Goal: Information Seeking & Learning: Understand process/instructions

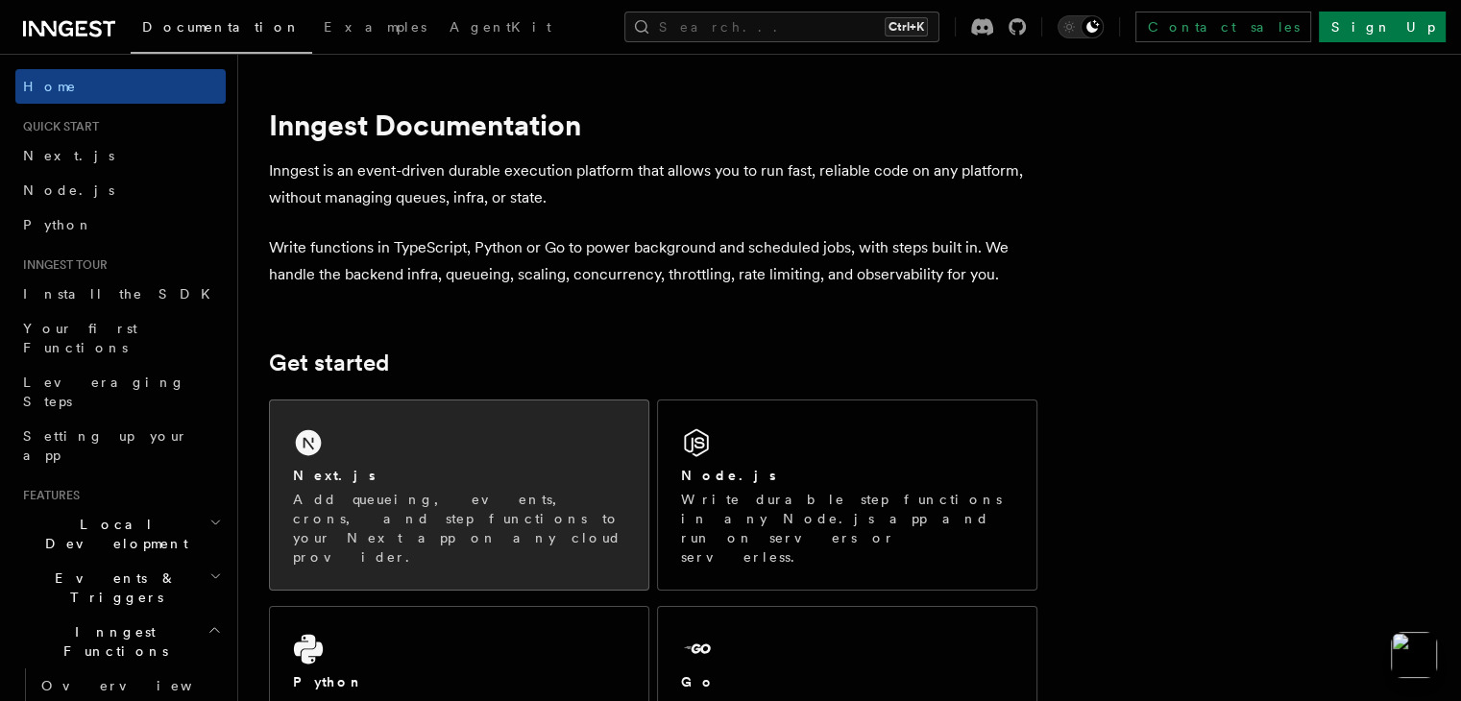
click at [531, 514] on p "Add queueing, events, crons, and step functions to your Next app on any cloud p…" at bounding box center [459, 528] width 332 height 77
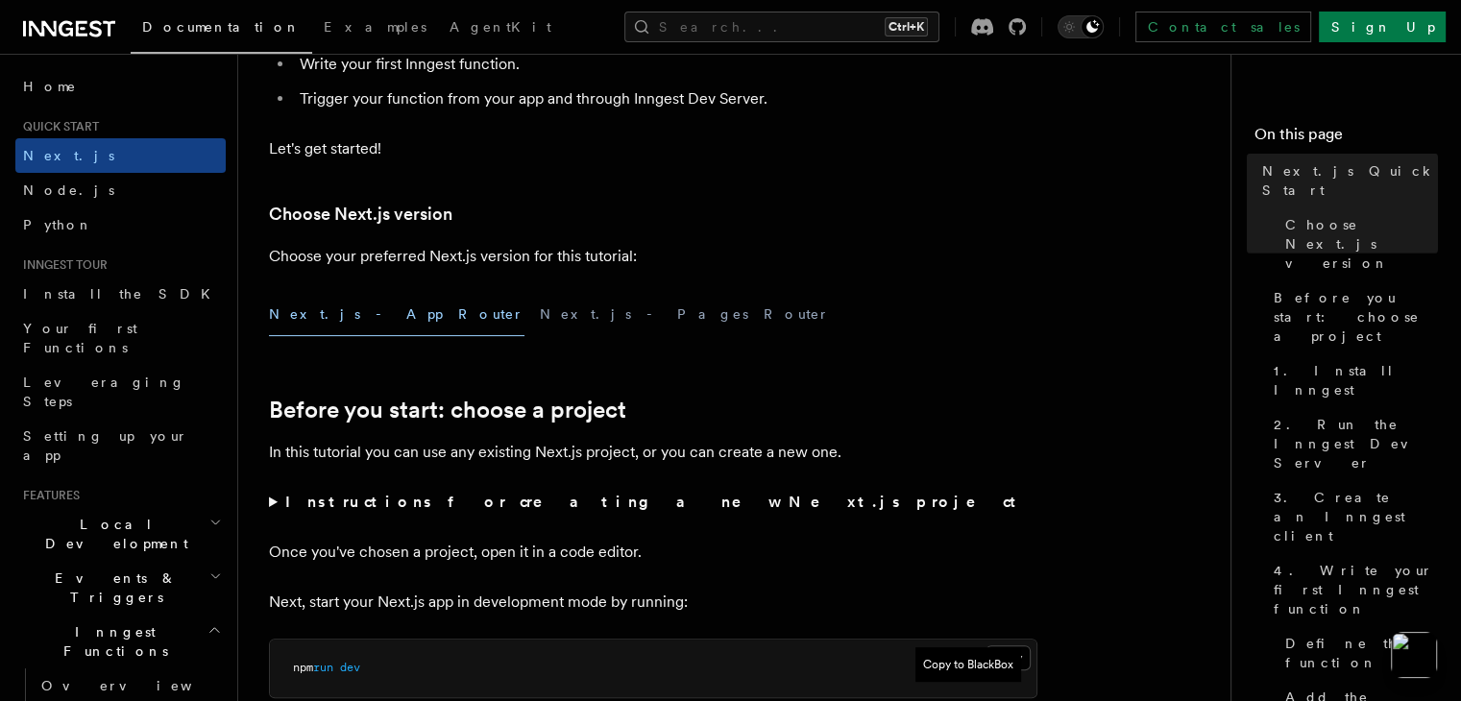
scroll to position [338, 0]
click at [369, 323] on button "Next.js - App Router" at bounding box center [396, 313] width 255 height 43
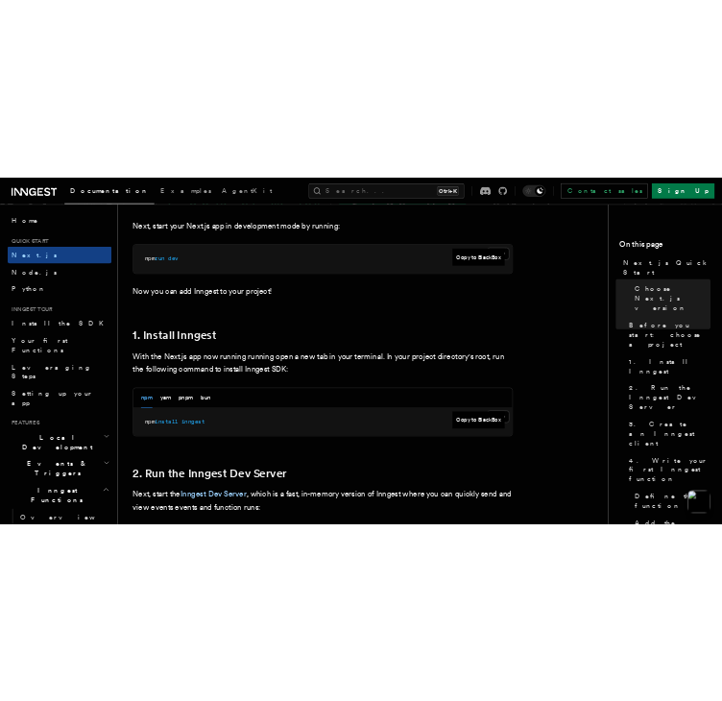
scroll to position [849, 0]
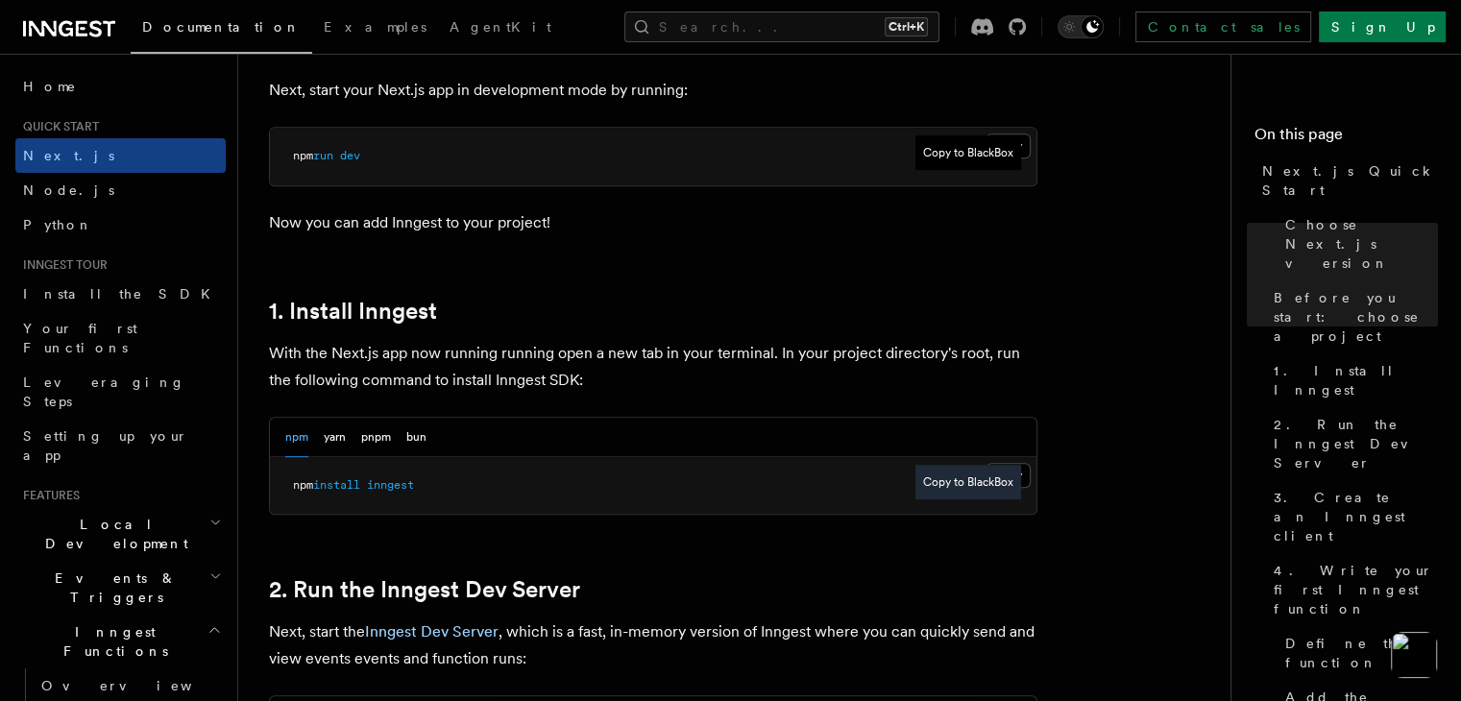
click at [958, 481] on button "Copy to BlackBox" at bounding box center [968, 482] width 106 height 35
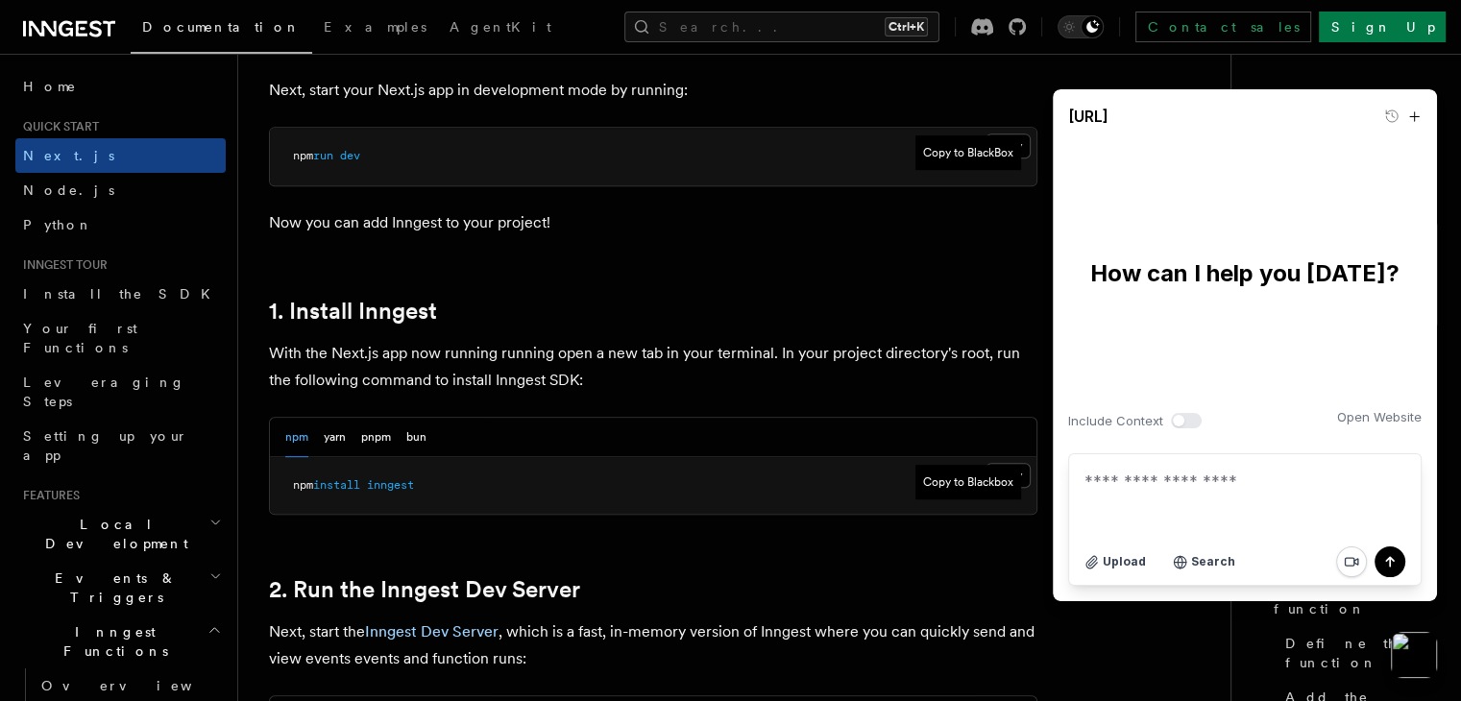
click at [1230, 649] on nav "On this page Next.js Quick Start Choose Next.js version Before you start: choos…" at bounding box center [1345, 377] width 230 height 647
click at [980, 478] on button "Copy to Blackbox" at bounding box center [968, 482] width 106 height 35
drag, startPoint x: 431, startPoint y: 488, endPoint x: 282, endPoint y: 490, distance: 148.9
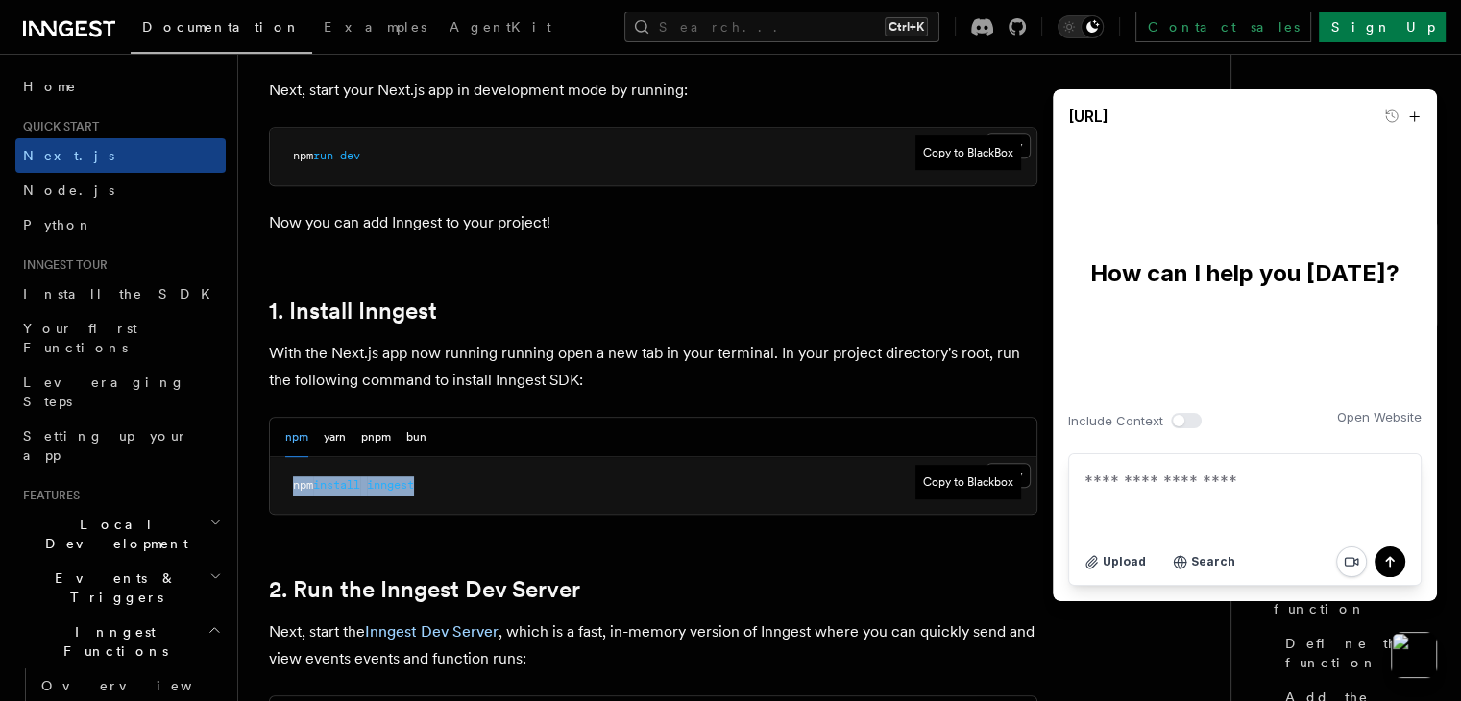
click at [282, 490] on pre "npm install inngest" at bounding box center [653, 486] width 766 height 58
copy span "npm install inngest"
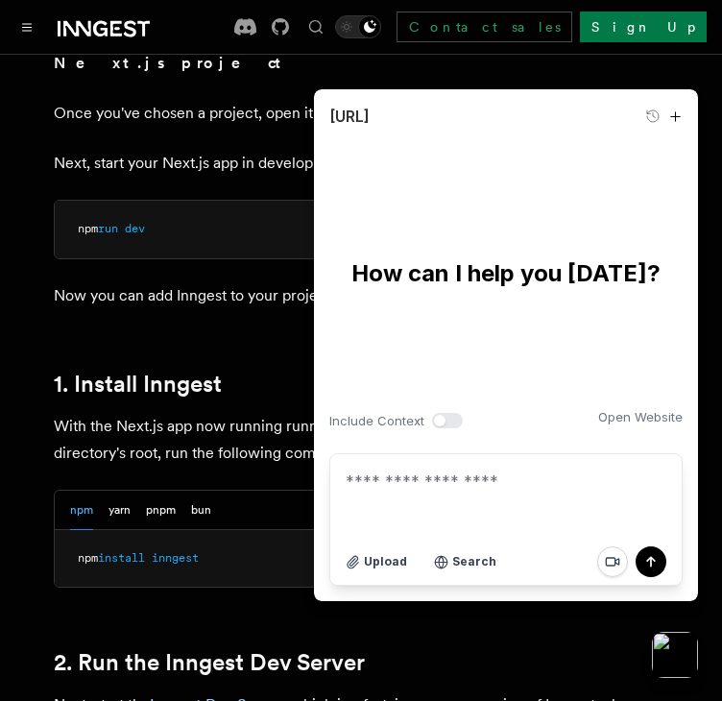
drag, startPoint x: 320, startPoint y: 95, endPoint x: 405, endPoint y: 109, distance: 86.5
click at [405, 109] on div "[URL]" at bounding box center [506, 116] width 384 height 54
drag, startPoint x: 454, startPoint y: 109, endPoint x: 448, endPoint y: 228, distance: 119.2
click at [448, 228] on div "**********" at bounding box center [506, 345] width 384 height 512
click at [180, 491] on div "npm yarn pnpm bun" at bounding box center [140, 510] width 141 height 39
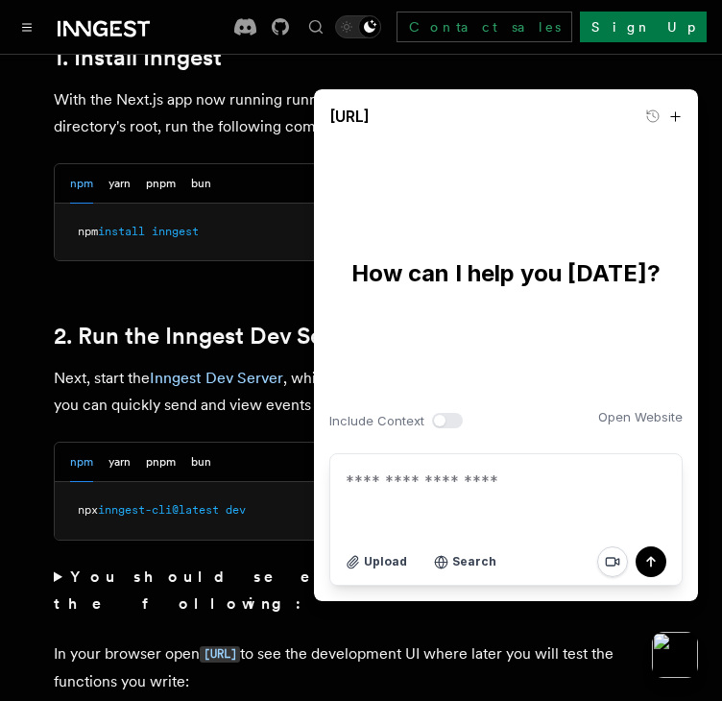
scroll to position [1179, 0]
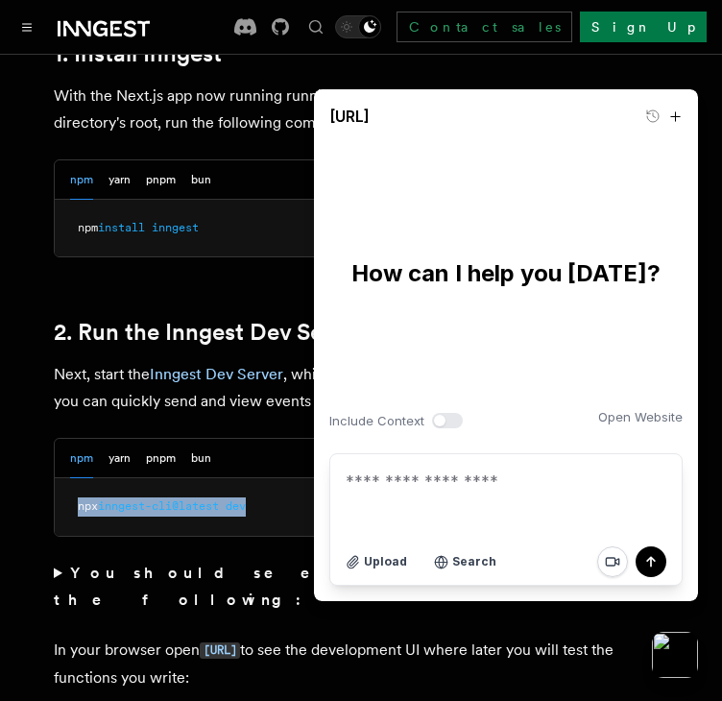
drag, startPoint x: 260, startPoint y: 477, endPoint x: 69, endPoint y: 476, distance: 191.1
click at [69, 478] on pre "npx inngest-cli@latest dev" at bounding box center [361, 507] width 613 height 58
copy span "npx inngest-cli@latest dev"
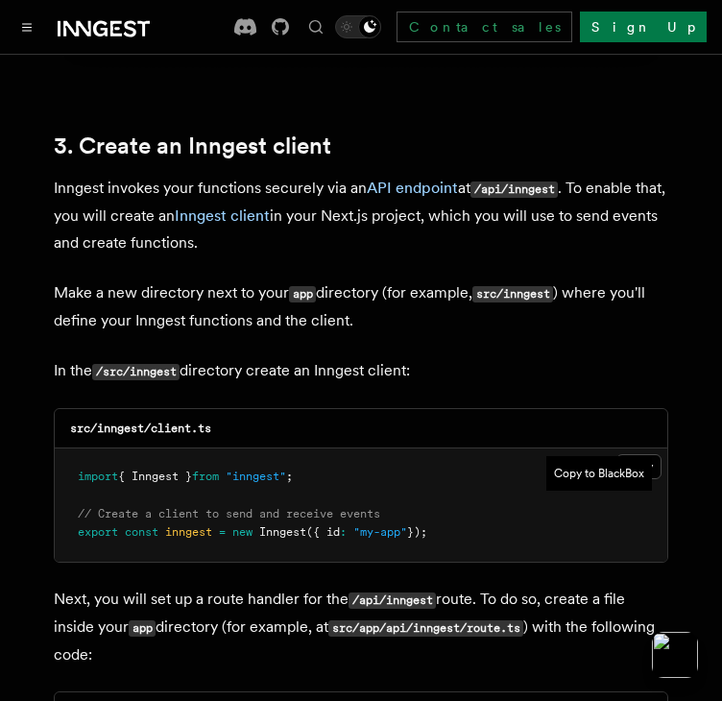
scroll to position [2270, 0]
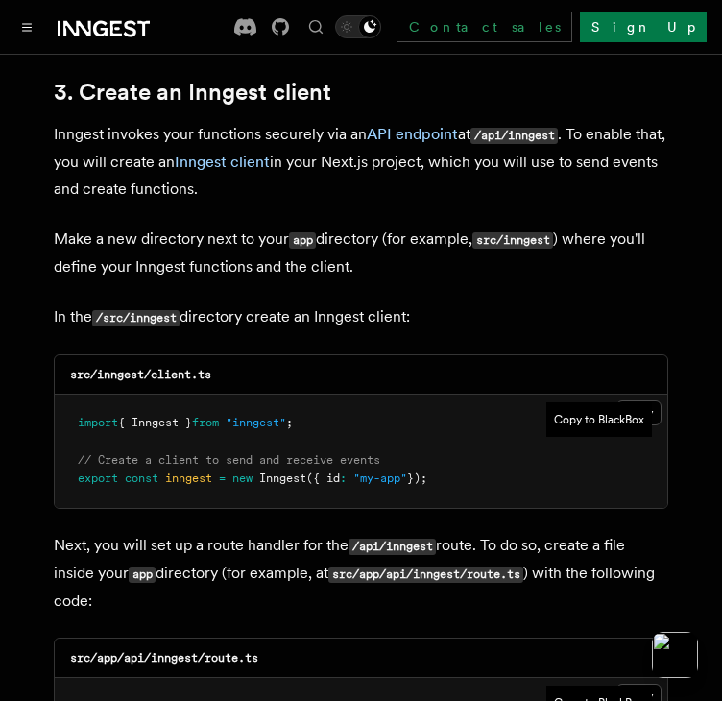
drag, startPoint x: 457, startPoint y: 417, endPoint x: 76, endPoint y: 351, distance: 387.0
click at [76, 395] on pre "import { Inngest } from "inngest" ; // Create a client to send and receive even…" at bounding box center [361, 451] width 613 height 113
copy code "import { Inngest } from "inngest" ; // Create a client to send and receive even…"
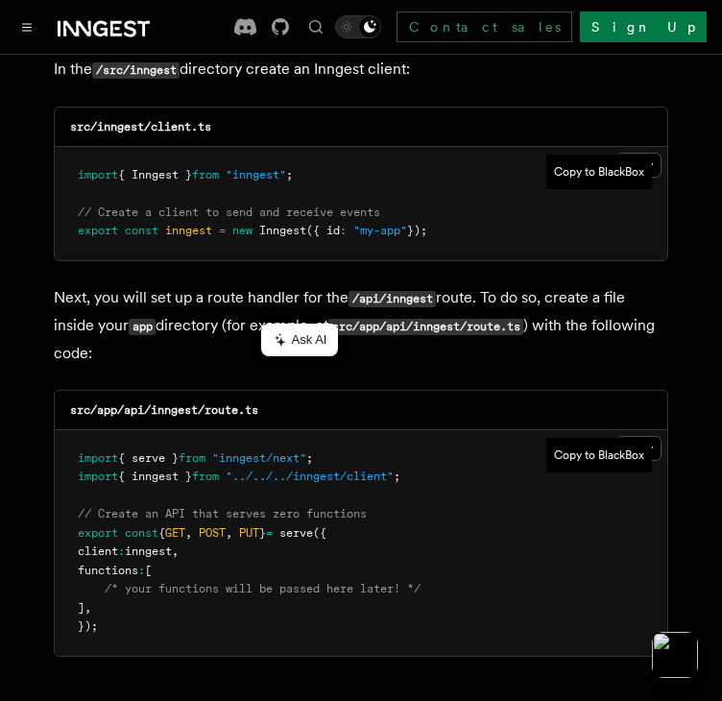
scroll to position [2558, 0]
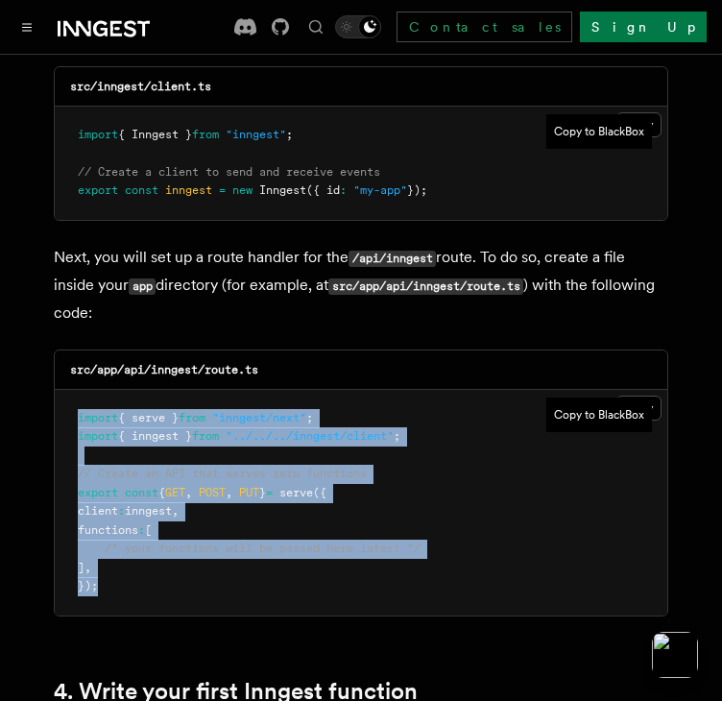
drag, startPoint x: 109, startPoint y: 527, endPoint x: 10, endPoint y: 362, distance: 192.5
copy code "import { serve } from "inngest/next" ; import { inngest } from "../../../innges…"
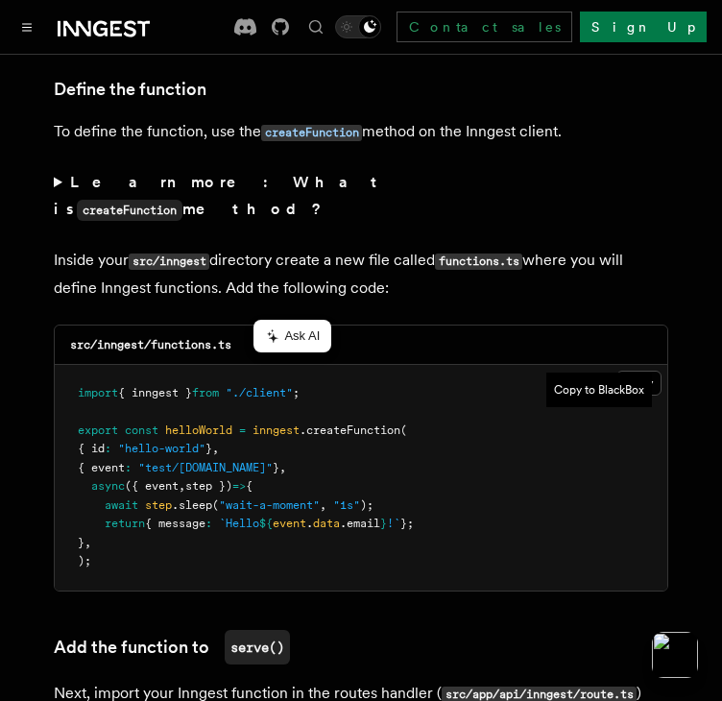
scroll to position [3326, 0]
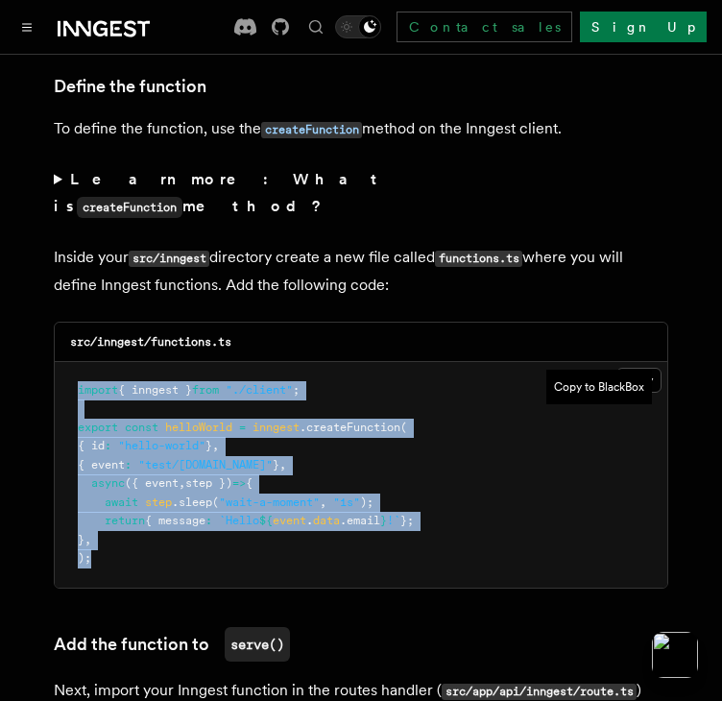
drag, startPoint x: 89, startPoint y: 487, endPoint x: 48, endPoint y: 303, distance: 189.0
copy code "import { inngest } from "./client" ; export const helloWorld = inngest .createF…"
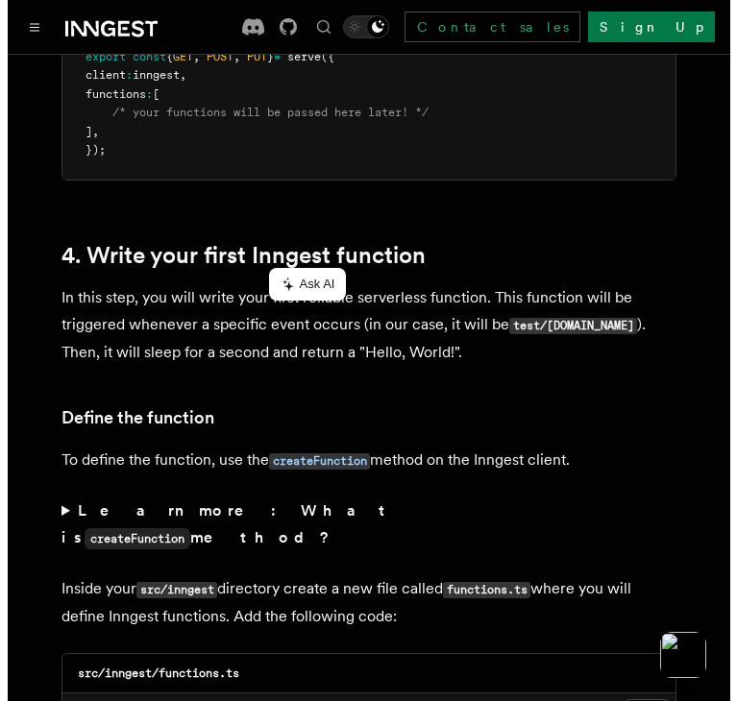
scroll to position [2977, 0]
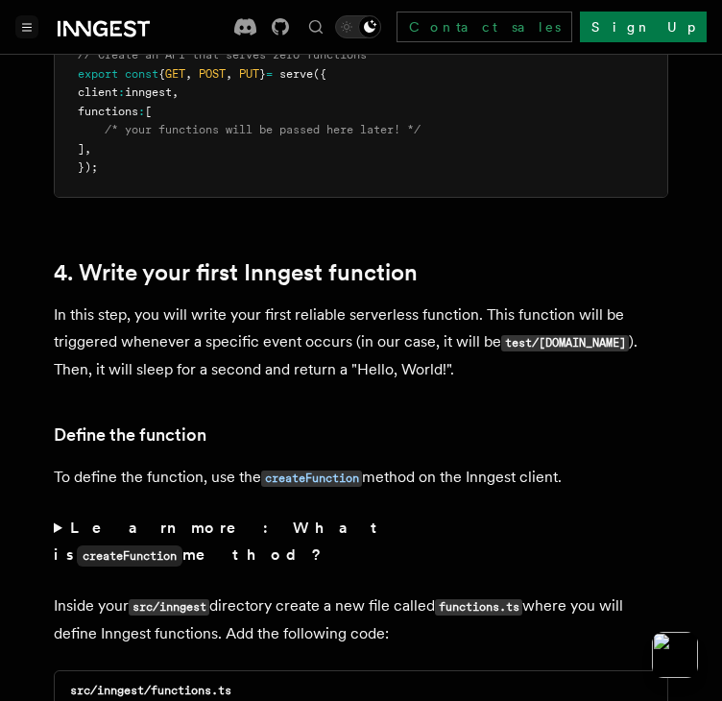
click at [33, 31] on button "Toggle navigation" at bounding box center [26, 26] width 23 height 23
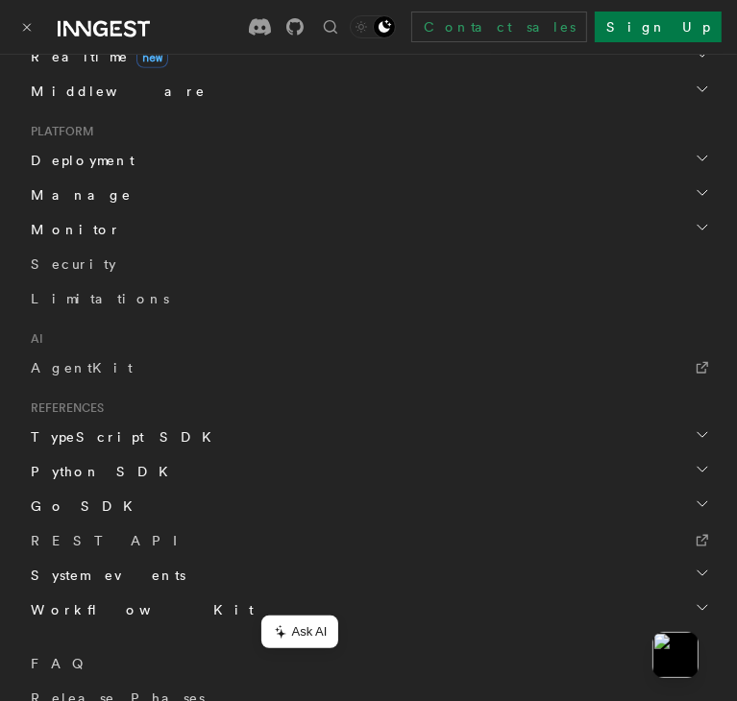
scroll to position [937, 0]
click at [88, 363] on link "AgentKit" at bounding box center [368, 367] width 691 height 35
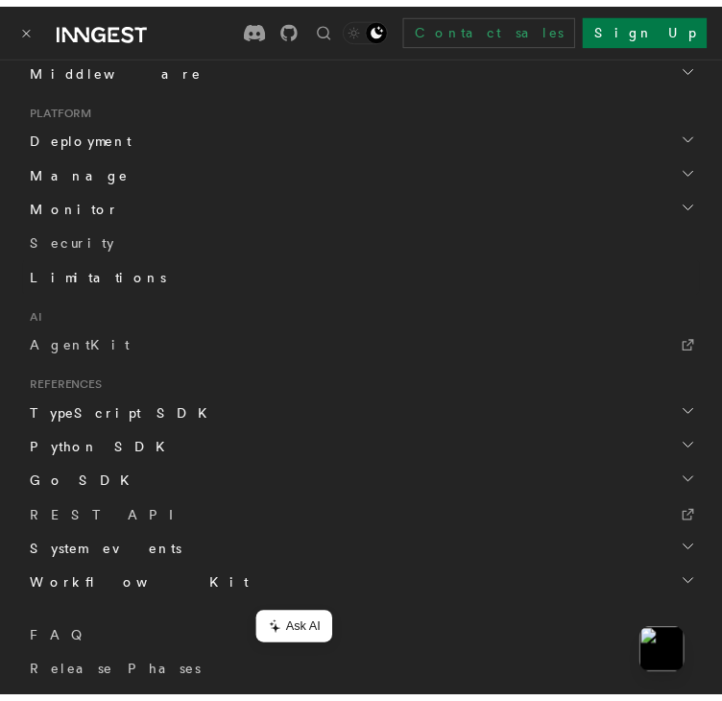
scroll to position [1024, 0]
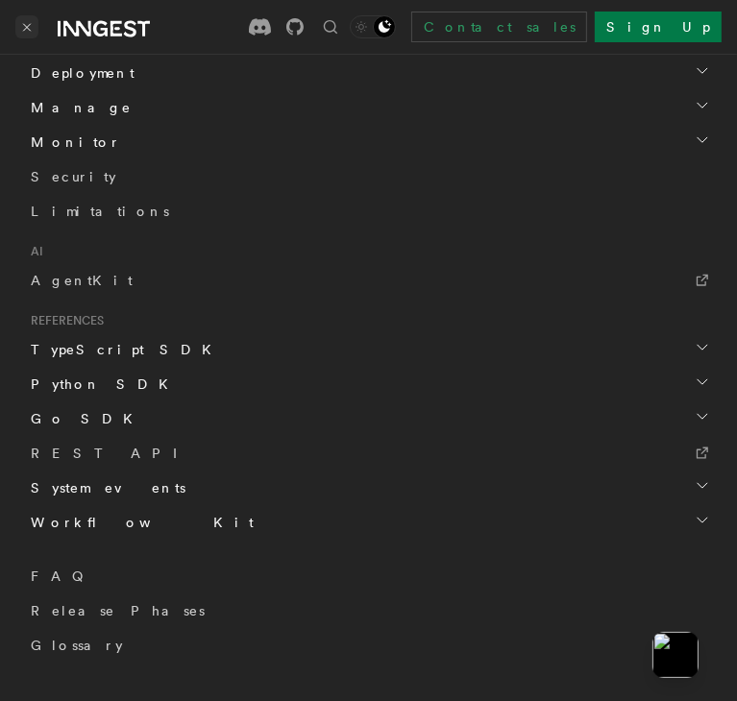
click at [28, 25] on icon "Toggle navigation" at bounding box center [27, 27] width 7 height 7
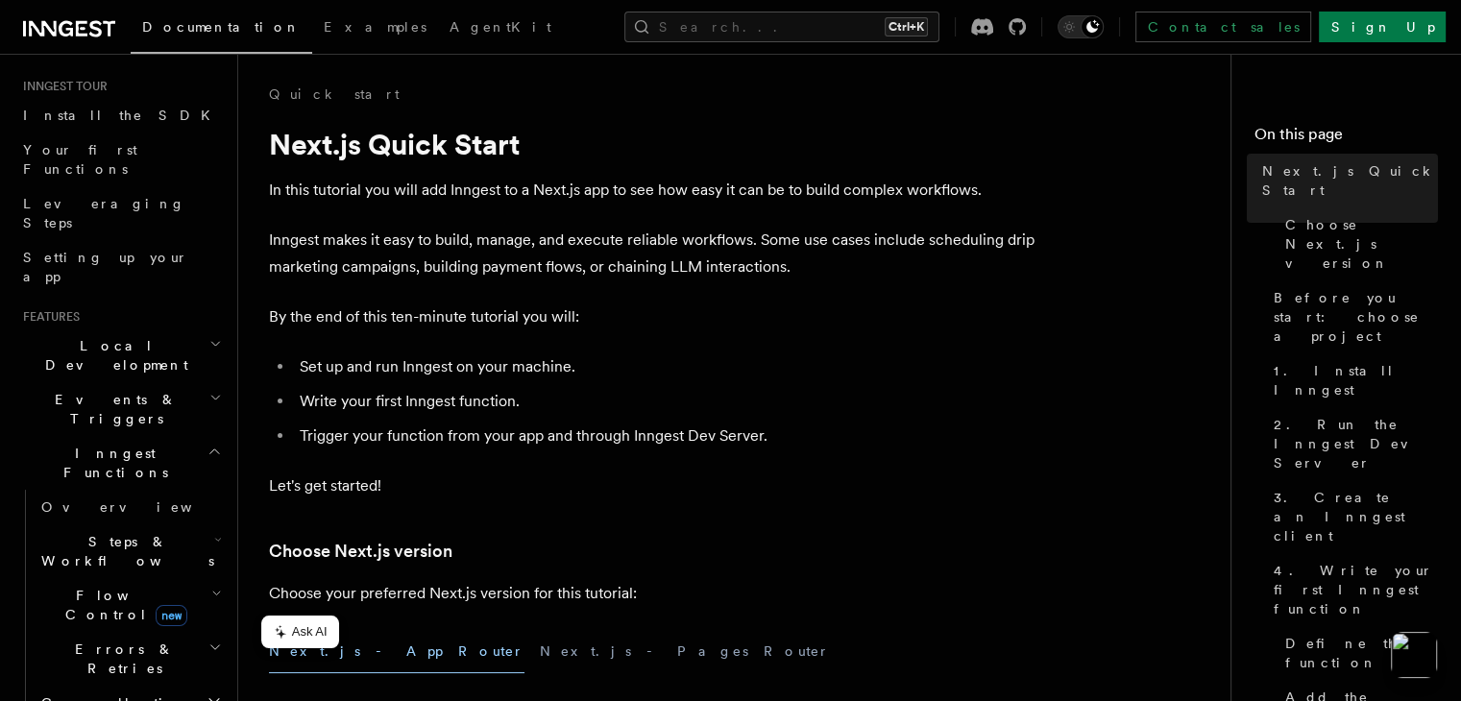
scroll to position [180, 0]
click at [214, 531] on icon "button" at bounding box center [218, 538] width 8 height 15
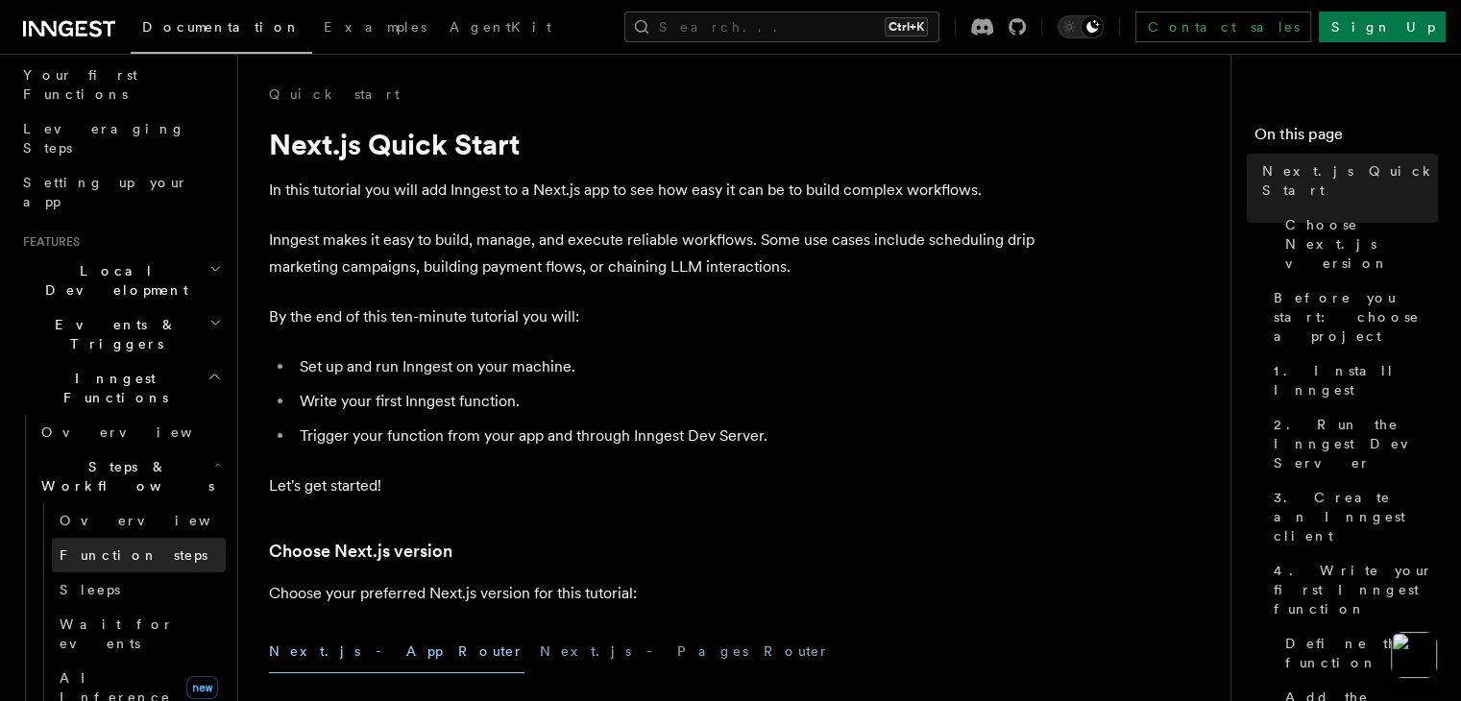
scroll to position [277, 0]
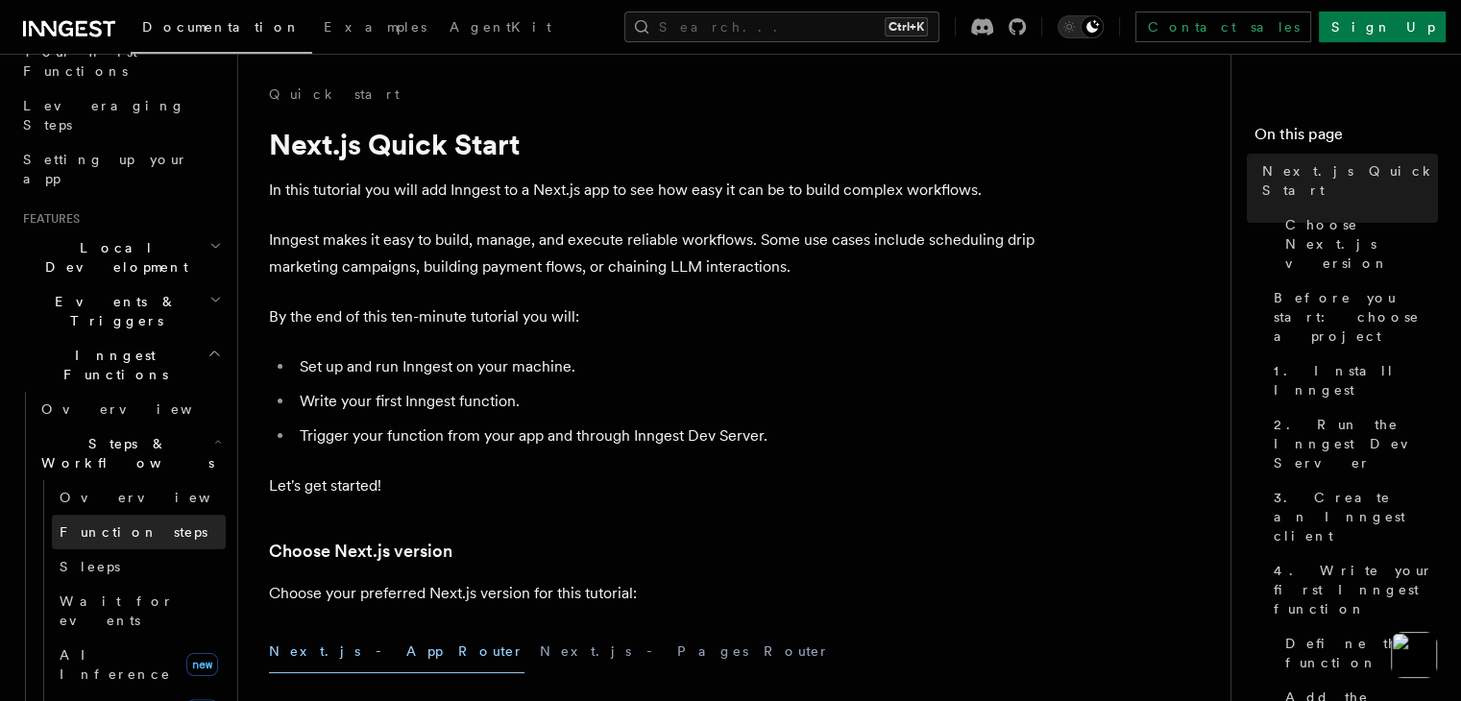
click at [125, 647] on span "AI Inference" at bounding box center [115, 664] width 111 height 35
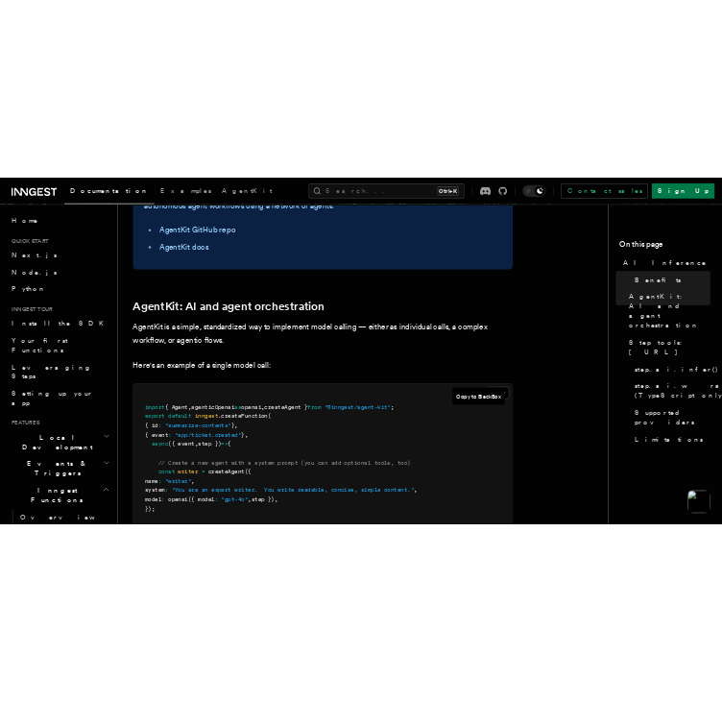
scroll to position [937, 0]
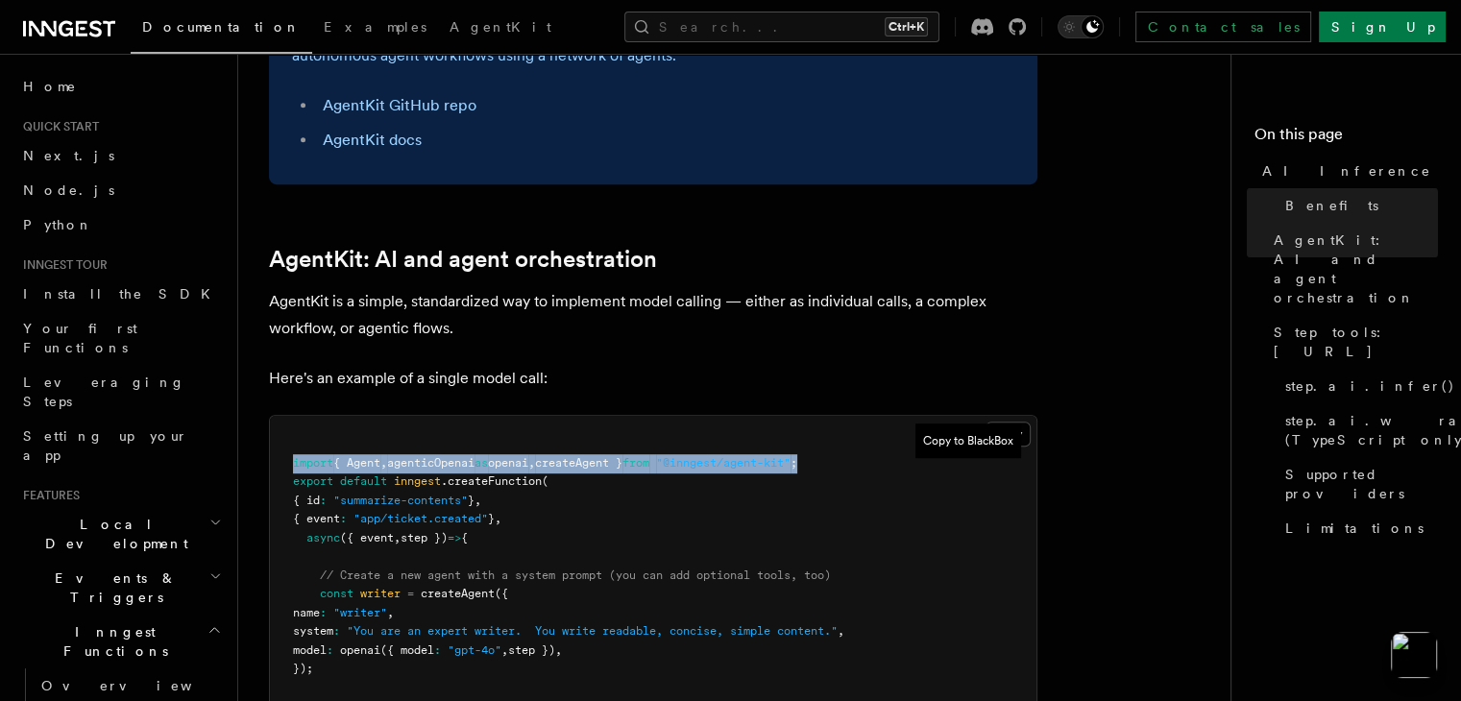
drag, startPoint x: 874, startPoint y: 377, endPoint x: 293, endPoint y: 384, distance: 581.1
click at [293, 416] on pre "import { Agent , agenticOpenai as openai , createAgent } from "@inngest/agent-k…" at bounding box center [653, 622] width 766 height 413
copy span "import { Agent , agenticOpenai as openai , createAgent } from "@inngest/agent-k…"
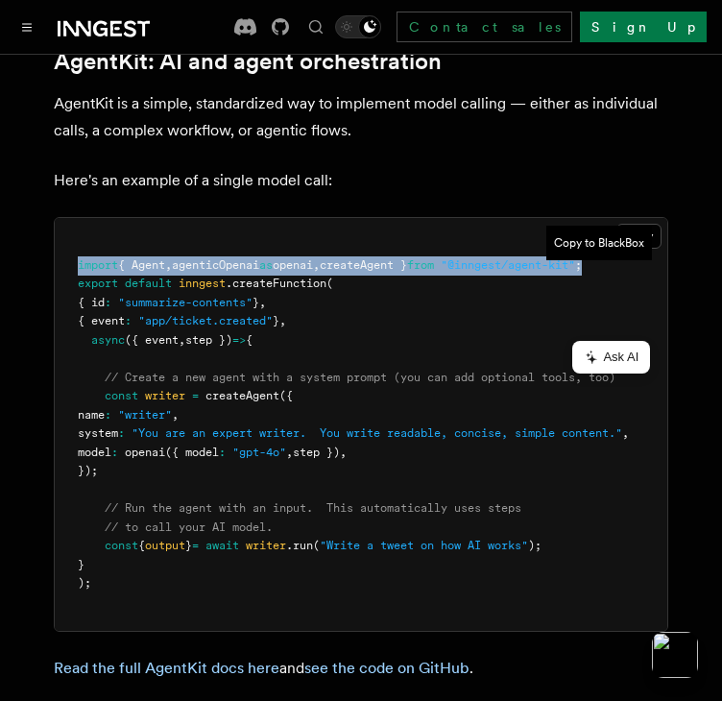
scroll to position [1286, 0]
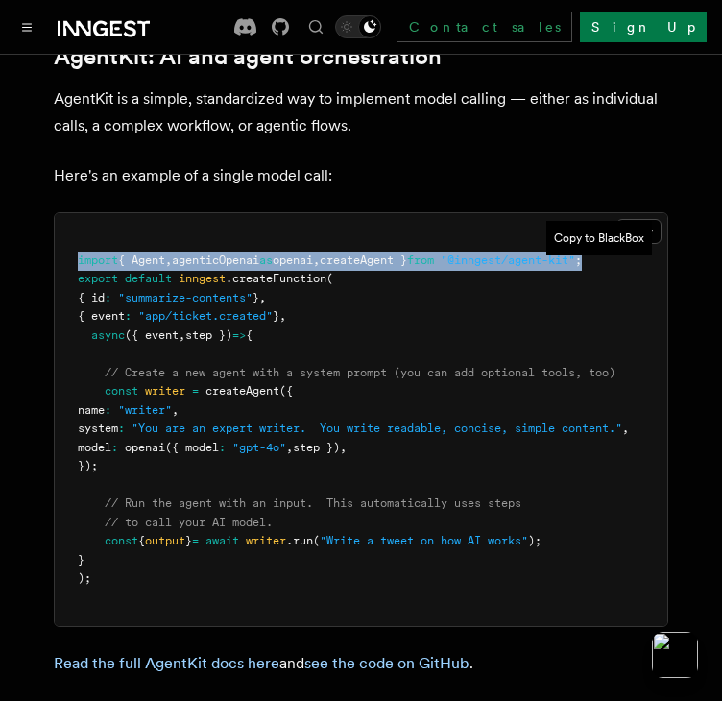
drag, startPoint x: 104, startPoint y: 293, endPoint x: 151, endPoint y: 371, distance: 90.9
click at [151, 371] on pre "import { Agent , agenticOpenai as openai , createAgent } from "@inngest/agent-k…" at bounding box center [361, 419] width 613 height 413
copy code "const writer = createAgent ({ name : "writer" , system : "You are an expert wri…"
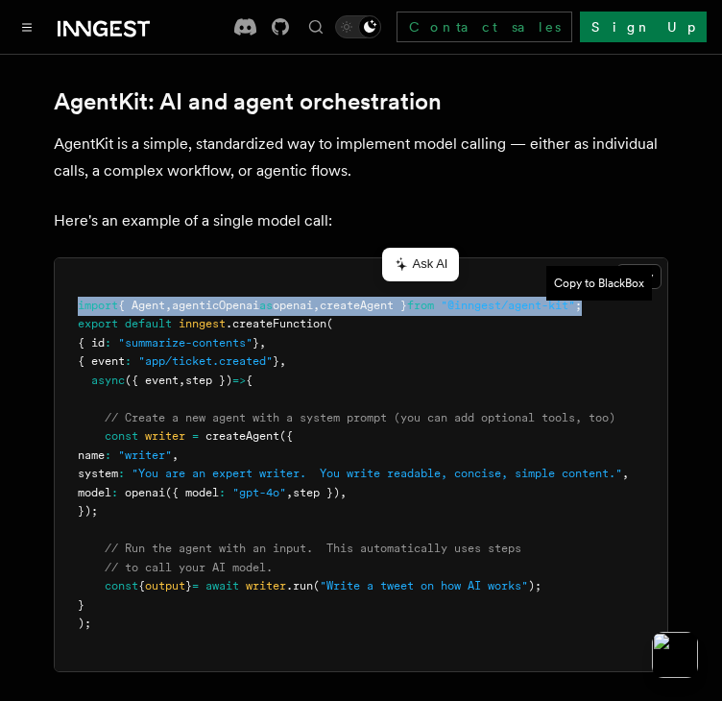
scroll to position [1214, 0]
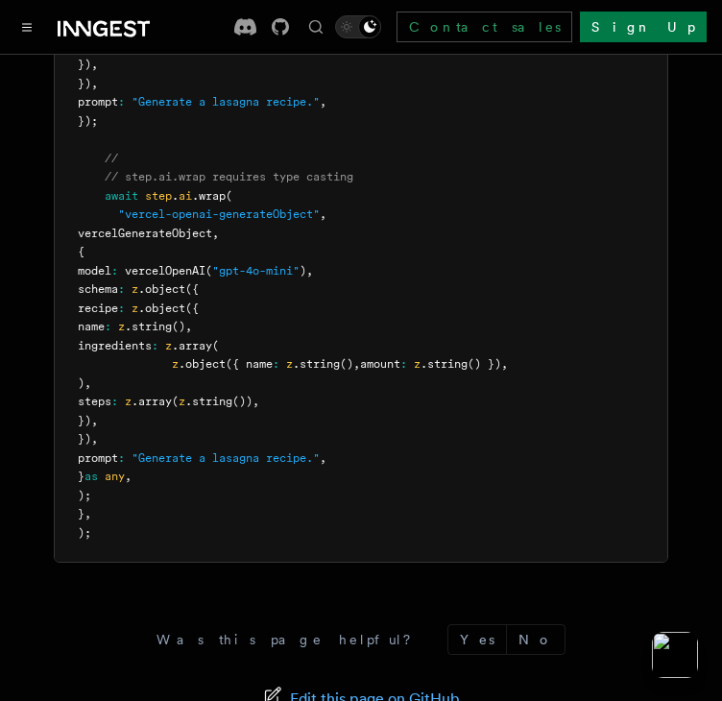
scroll to position [6477, 0]
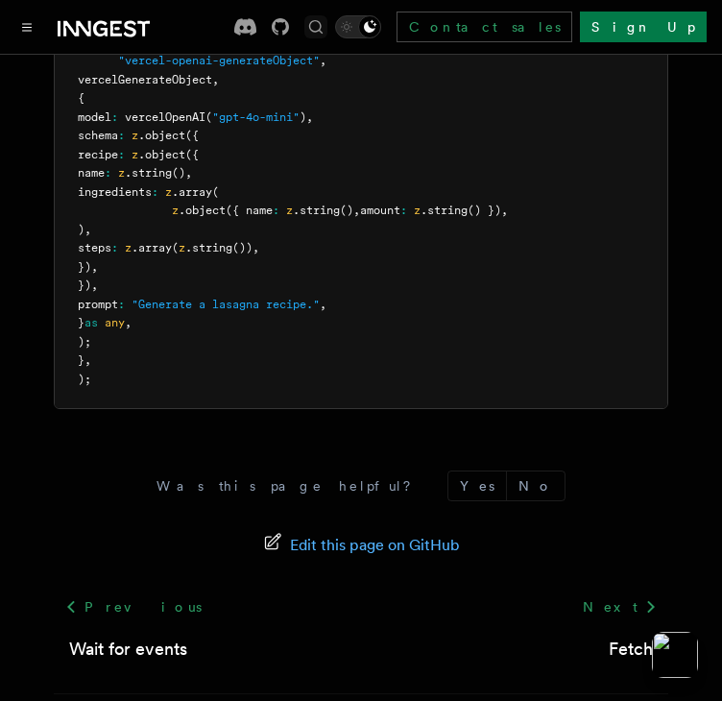
click at [326, 24] on icon "Find something..." at bounding box center [315, 26] width 19 height 19
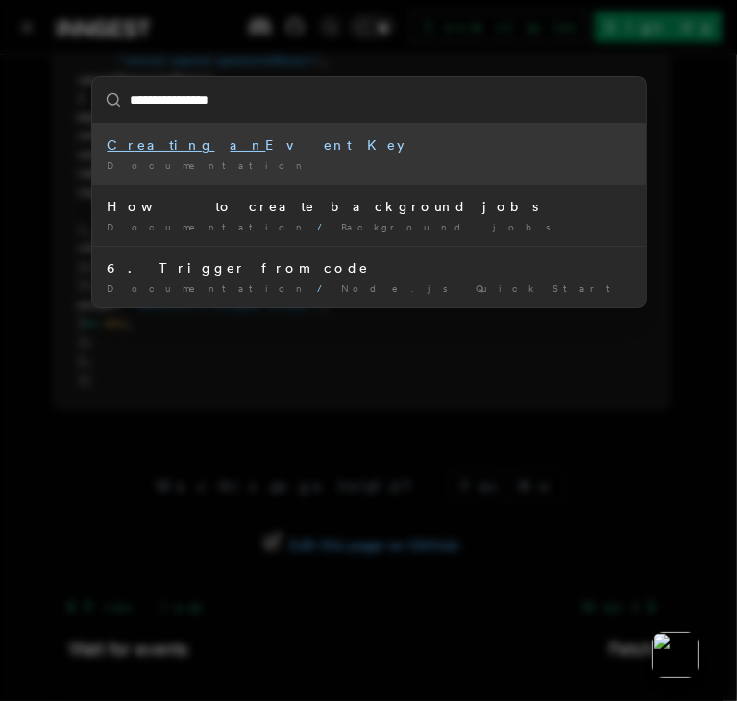
type input "**********"
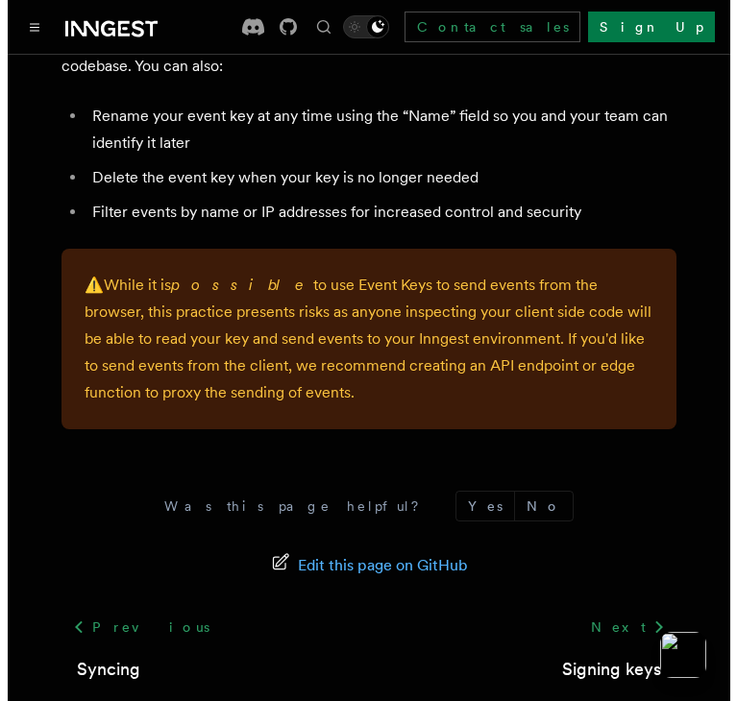
scroll to position [1490, 0]
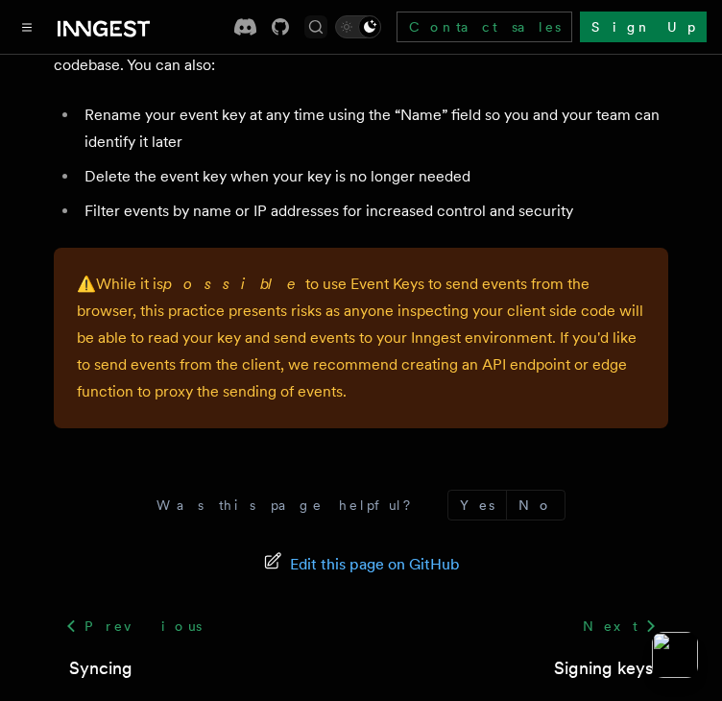
click at [326, 22] on icon "Find something..." at bounding box center [315, 26] width 19 height 19
